Goal: Task Accomplishment & Management: Manage account settings

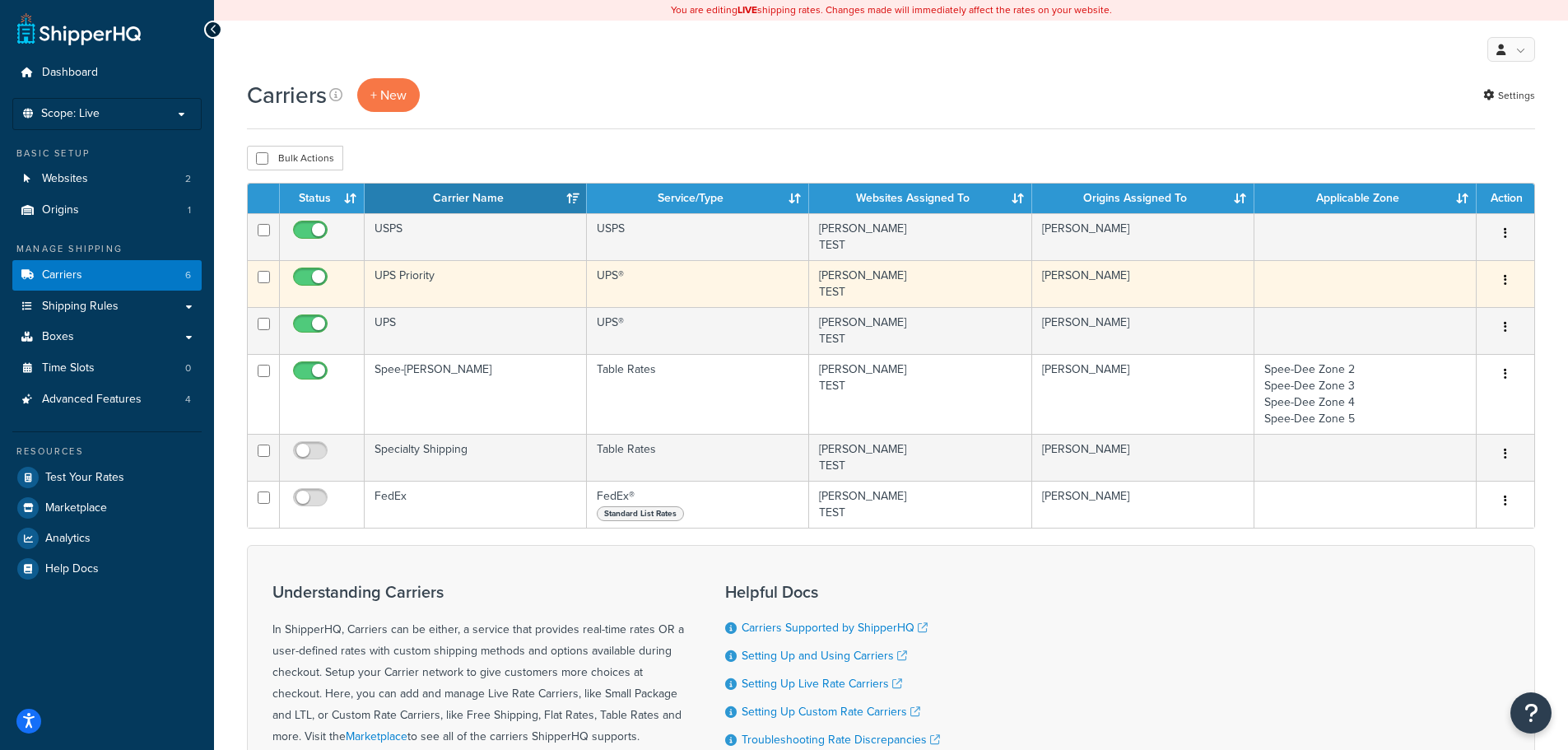
click at [665, 274] on td "UPS®" at bounding box center [698, 284] width 222 height 47
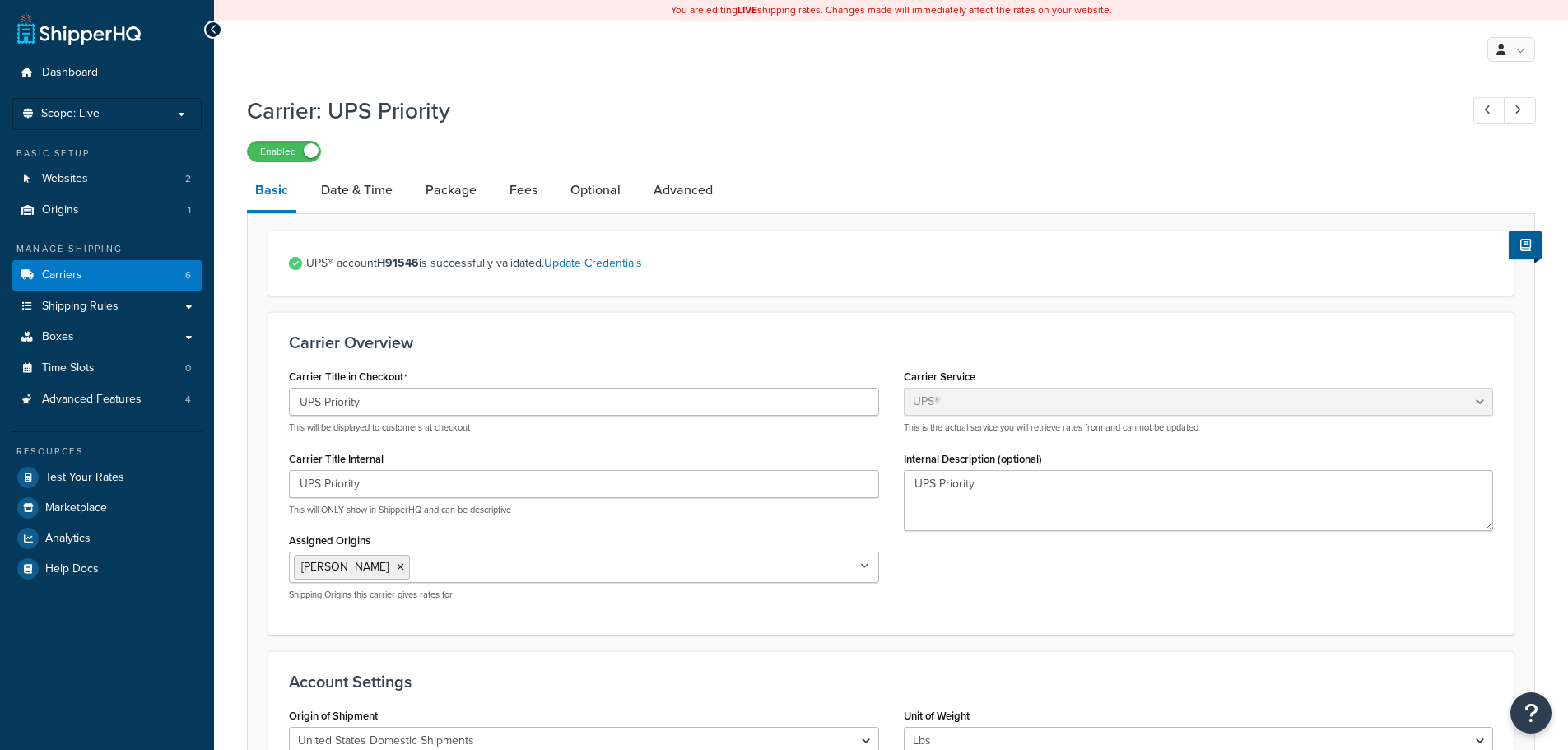
select select "ups"
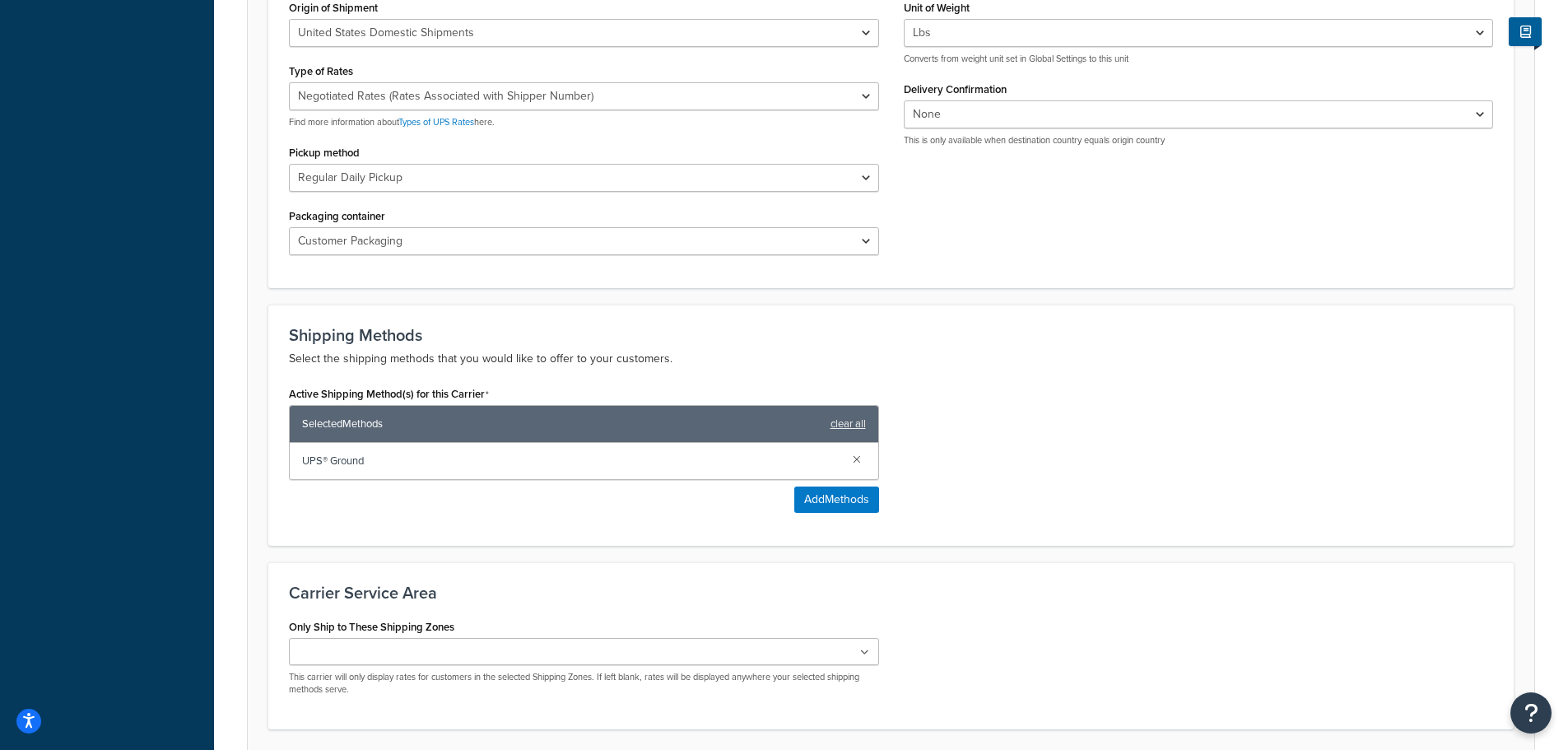
scroll to position [741, 0]
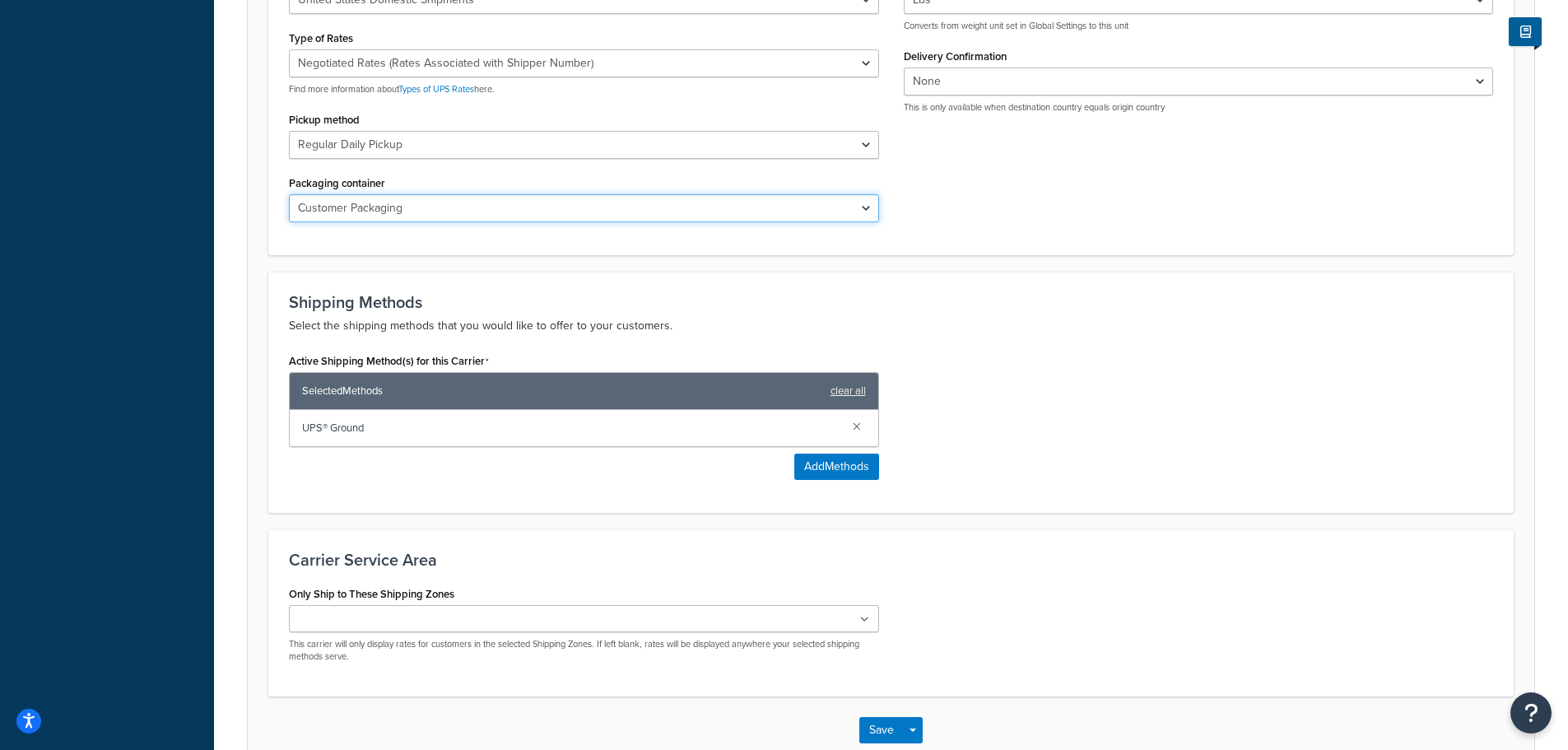
click at [624, 211] on select "Customer Packaging UPS Letter Envelope Customer Supplied Package UPS Tube UPS P…" at bounding box center [584, 208] width 591 height 28
click at [625, 211] on select "Customer Packaging UPS Letter Envelope Customer Supplied Package UPS Tube UPS P…" at bounding box center [584, 208] width 591 height 28
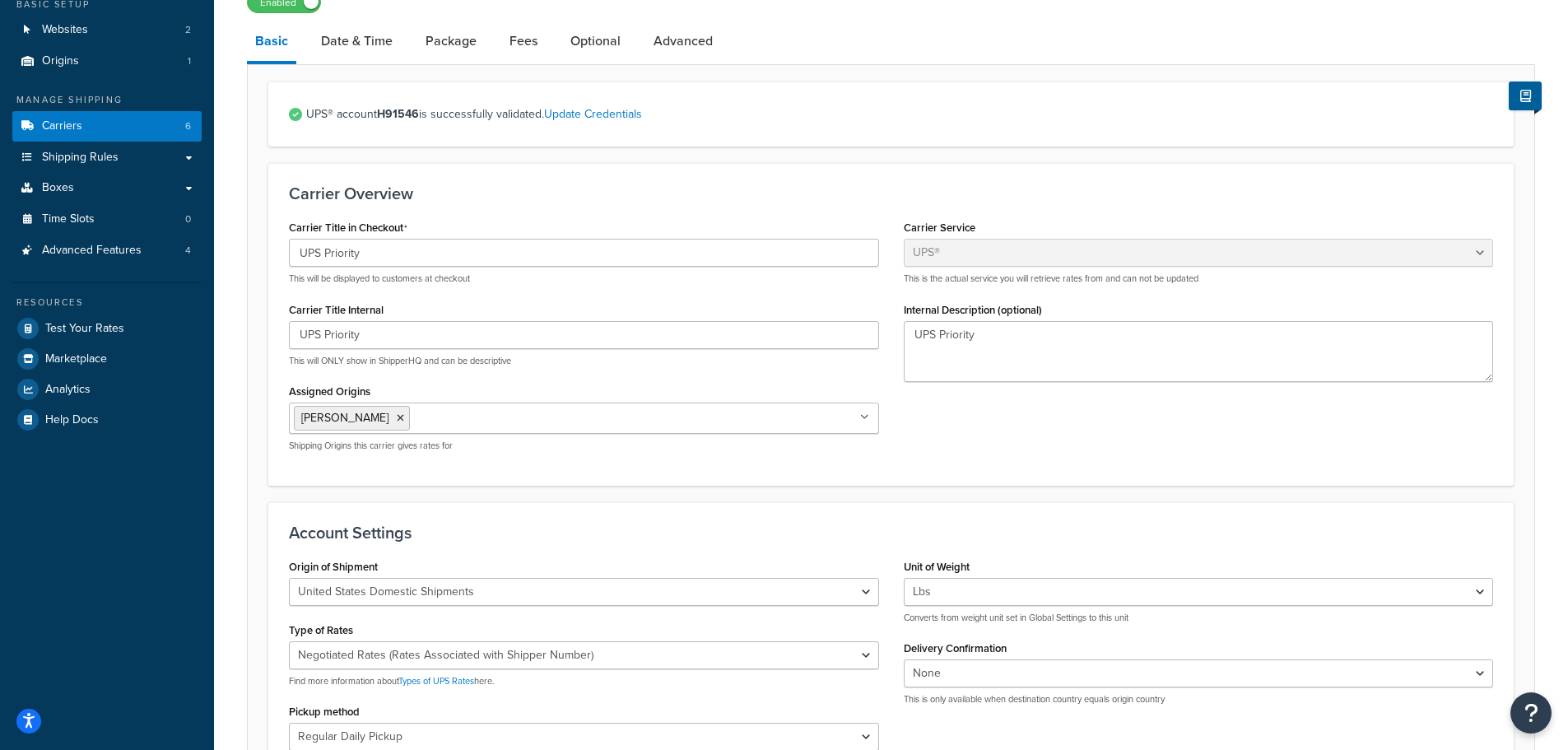
scroll to position [82, 0]
